Goal: Transaction & Acquisition: Download file/media

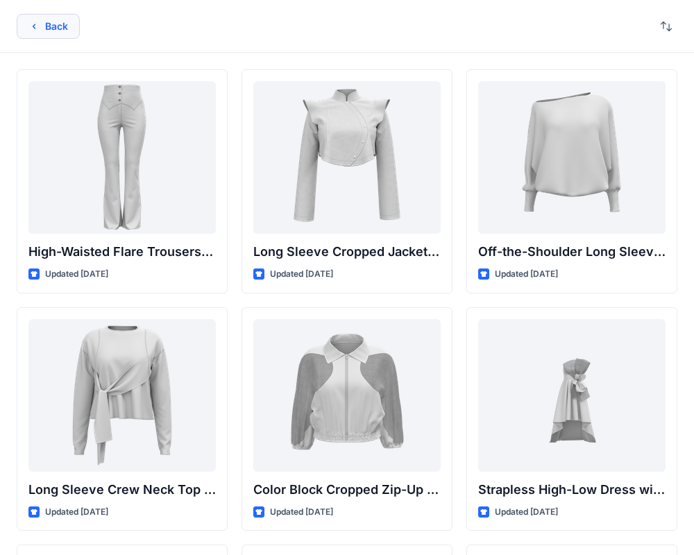
click at [33, 24] on icon "button" at bounding box center [33, 26] width 11 height 11
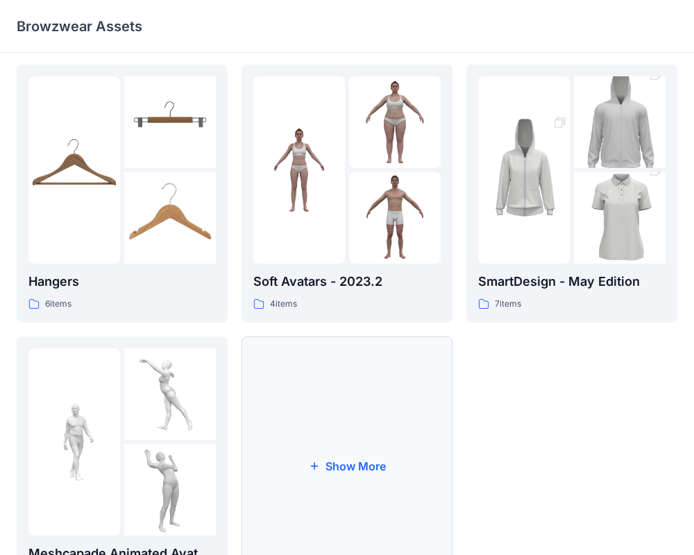
scroll to position [356, 0]
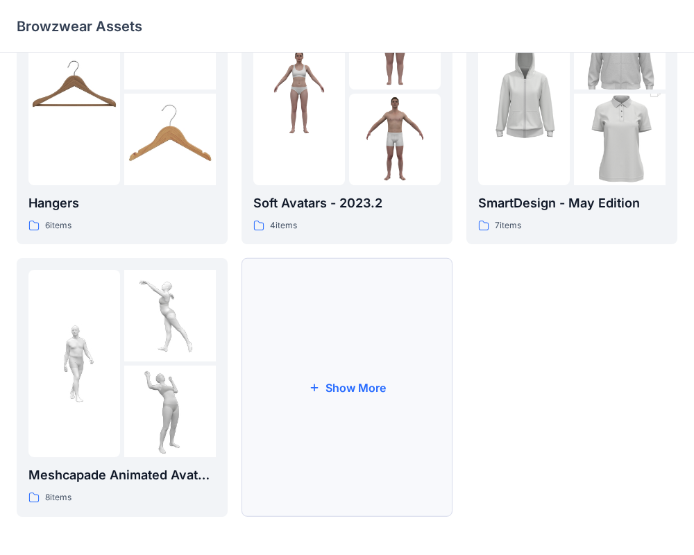
click at [339, 348] on button "Show More" at bounding box center [347, 387] width 211 height 259
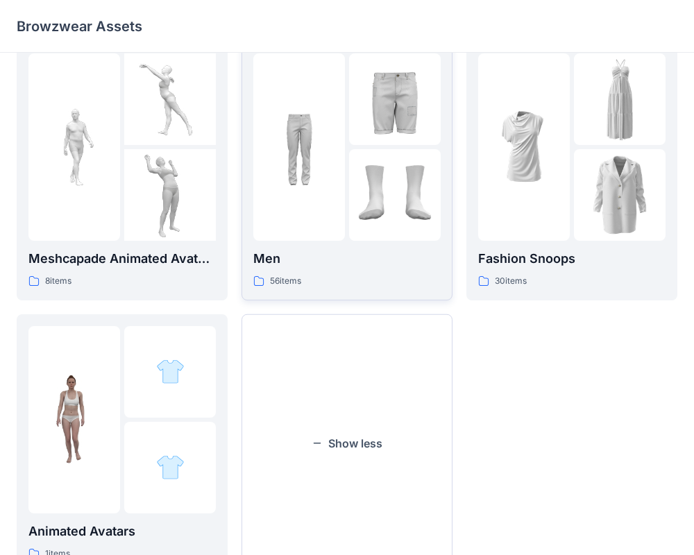
scroll to position [629, 0]
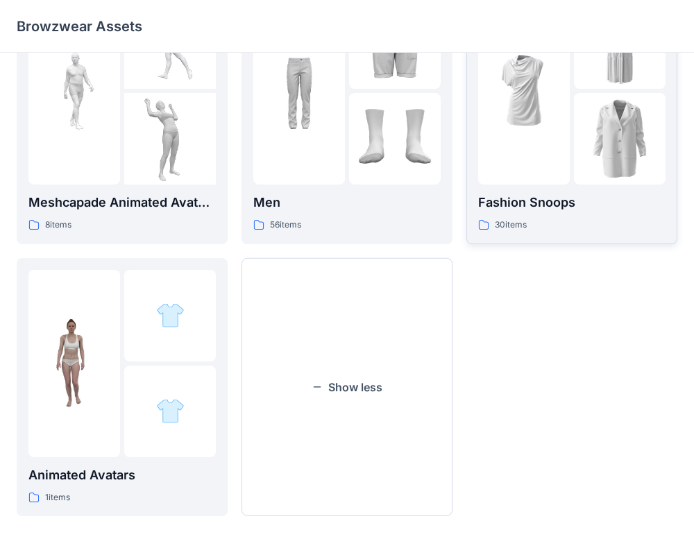
click at [550, 169] on div at bounding box center [524, 90] width 92 height 187
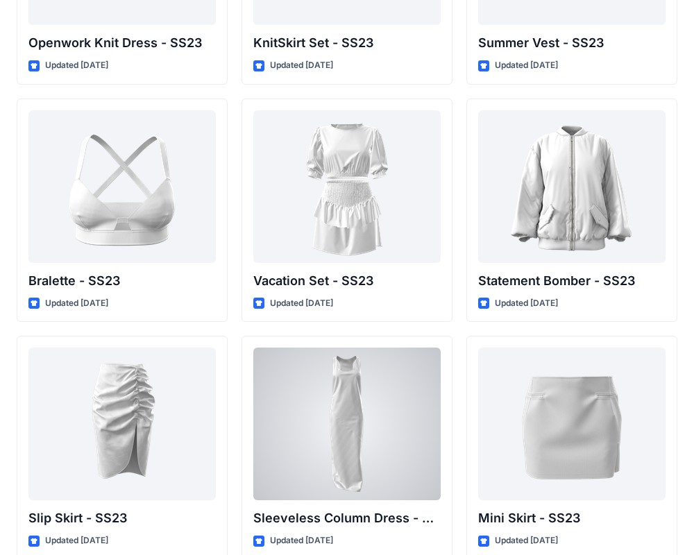
scroll to position [1894, 0]
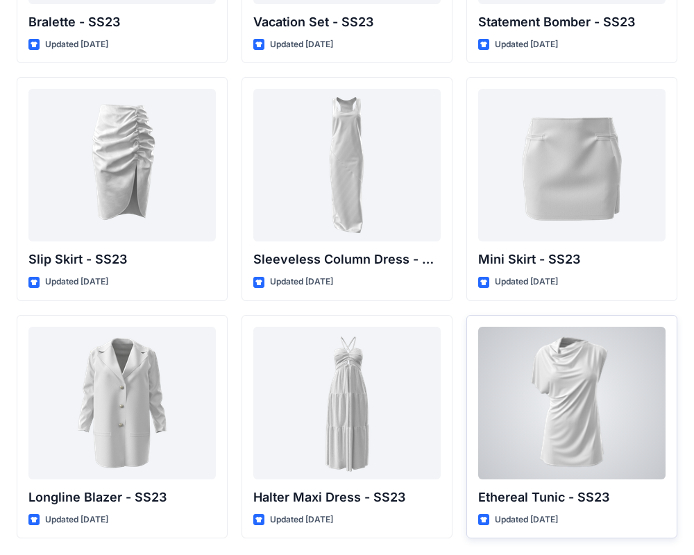
click at [557, 374] on div at bounding box center [571, 403] width 187 height 153
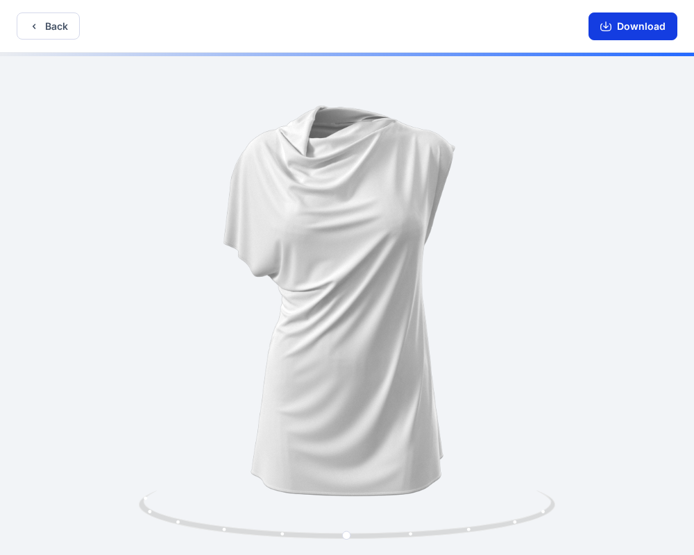
click at [628, 30] on button "Download" at bounding box center [633, 26] width 89 height 28
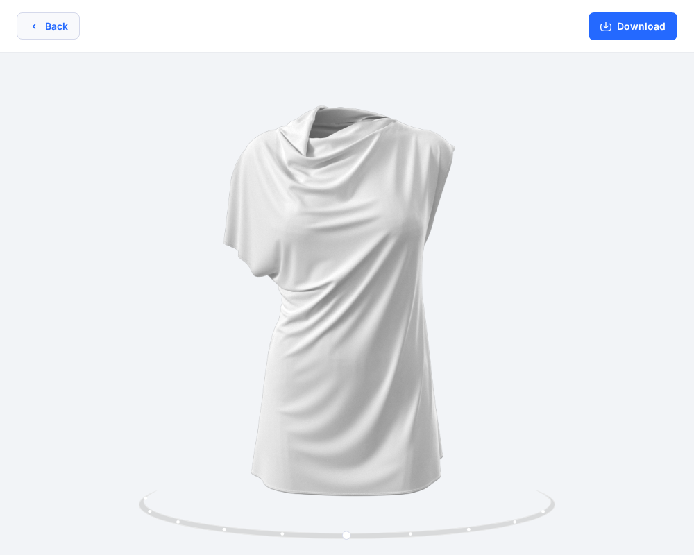
click at [73, 31] on button "Back" at bounding box center [48, 25] width 63 height 27
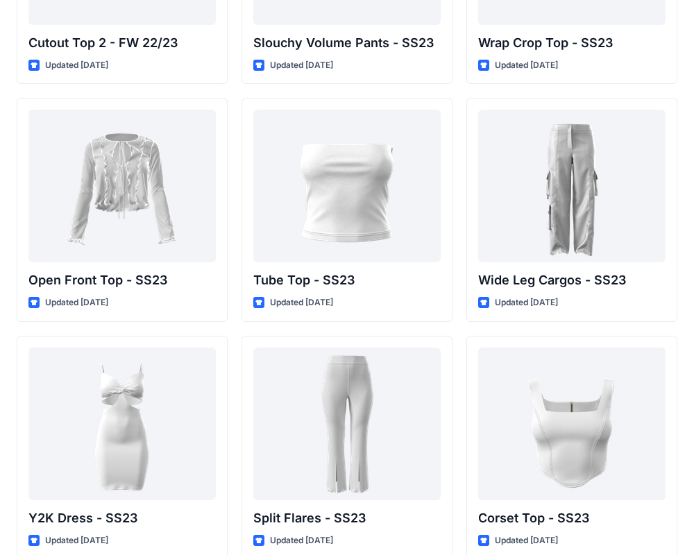
scroll to position [877, 0]
